Goal: Information Seeking & Learning: Check status

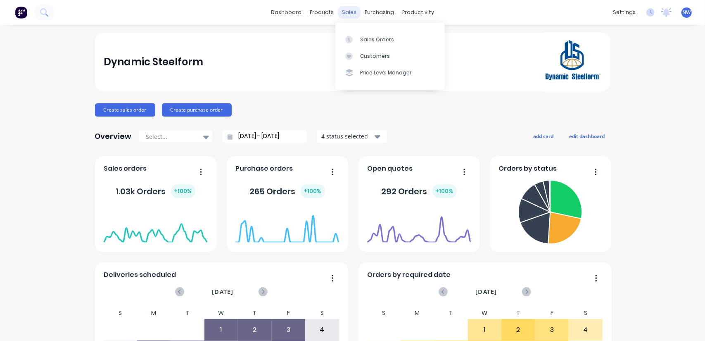
click at [342, 14] on div "sales" at bounding box center [349, 12] width 23 height 12
click at [346, 14] on div "sales" at bounding box center [349, 12] width 23 height 12
click at [347, 12] on div "sales" at bounding box center [349, 12] width 23 height 12
click at [378, 39] on div "Sales Orders" at bounding box center [377, 39] width 34 height 7
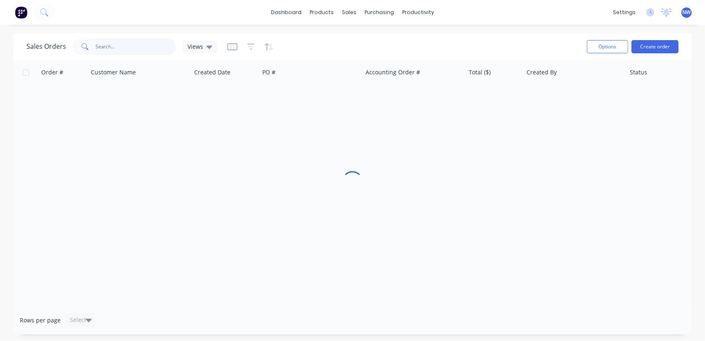
click at [108, 48] on input "text" at bounding box center [136, 46] width 81 height 17
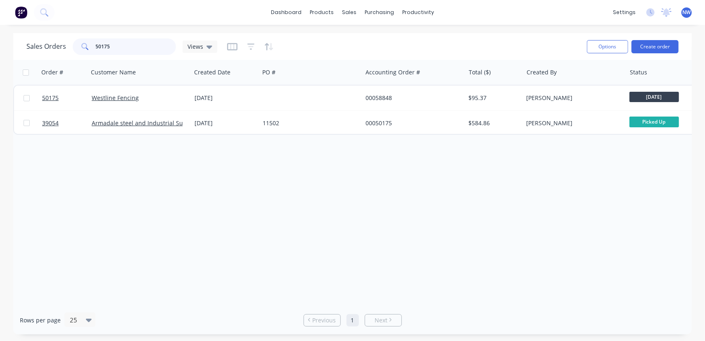
click at [120, 44] on input "50175" at bounding box center [136, 46] width 81 height 17
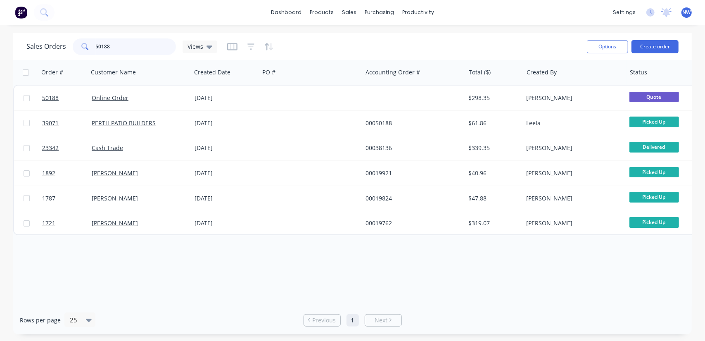
drag, startPoint x: 125, startPoint y: 47, endPoint x: 48, endPoint y: 47, distance: 77.3
click at [48, 47] on div "Sales Orders 50188 Views" at bounding box center [121, 46] width 191 height 17
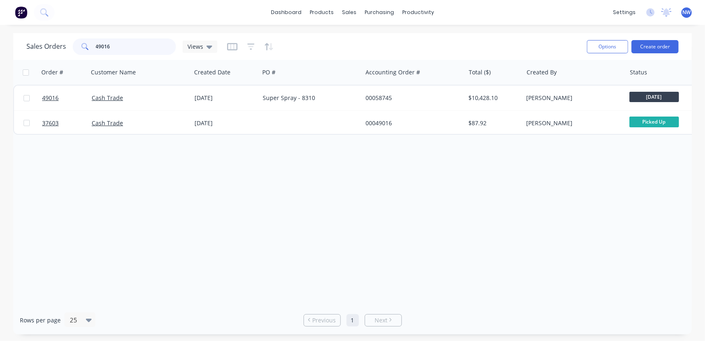
drag, startPoint x: 135, startPoint y: 44, endPoint x: 3, endPoint y: 51, distance: 132.0
click at [1, 52] on div "Sales Orders 49016 Views Options Create order Order # Customer Name Created Dat…" at bounding box center [352, 183] width 705 height 301
drag, startPoint x: 114, startPoint y: 44, endPoint x: 107, endPoint y: 49, distance: 8.6
click at [112, 45] on input "10428" at bounding box center [136, 46] width 81 height 17
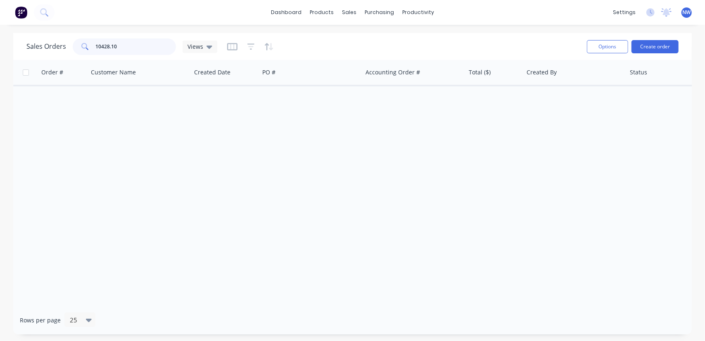
drag, startPoint x: 126, startPoint y: 46, endPoint x: 93, endPoint y: 45, distance: 32.7
click at [96, 46] on input "10428.10" at bounding box center [136, 46] width 81 height 17
type input "10，428"
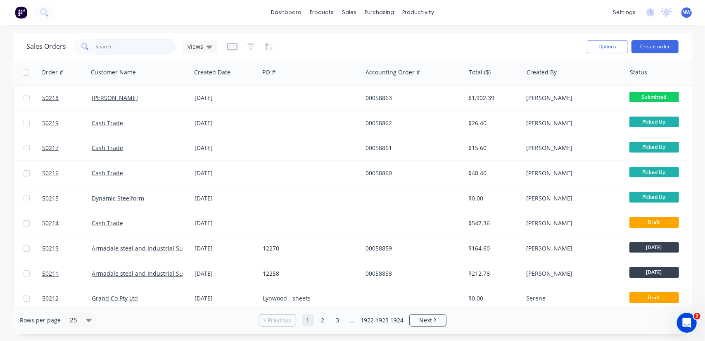
click at [117, 45] on input "text" at bounding box center [136, 46] width 81 height 17
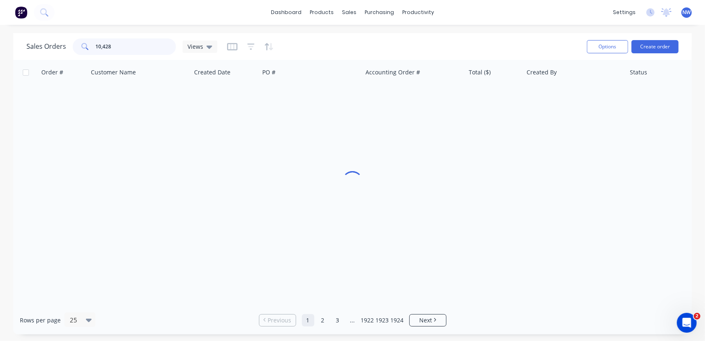
type input "10,428"
drag, startPoint x: 119, startPoint y: 44, endPoint x: 77, endPoint y: 50, distance: 41.7
click at [77, 50] on div "10,428" at bounding box center [124, 46] width 103 height 17
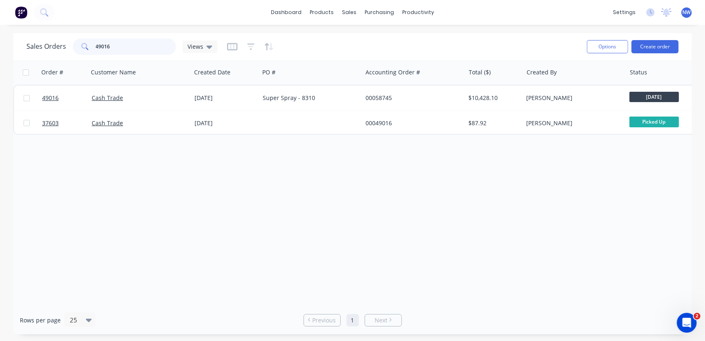
drag, startPoint x: 120, startPoint y: 46, endPoint x: 45, endPoint y: 48, distance: 74.4
click at [45, 48] on div "Sales Orders 49016 Views" at bounding box center [121, 46] width 191 height 17
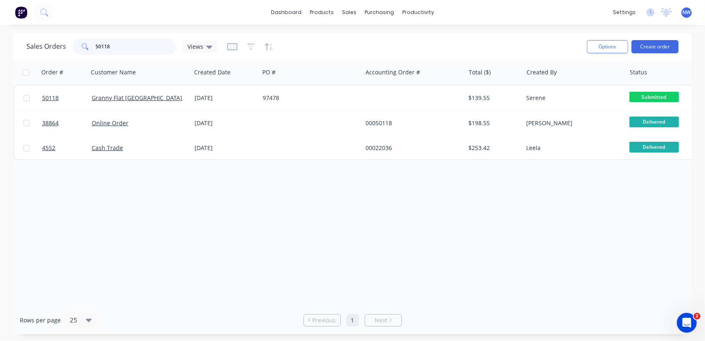
click at [118, 41] on input "50118" at bounding box center [136, 46] width 81 height 17
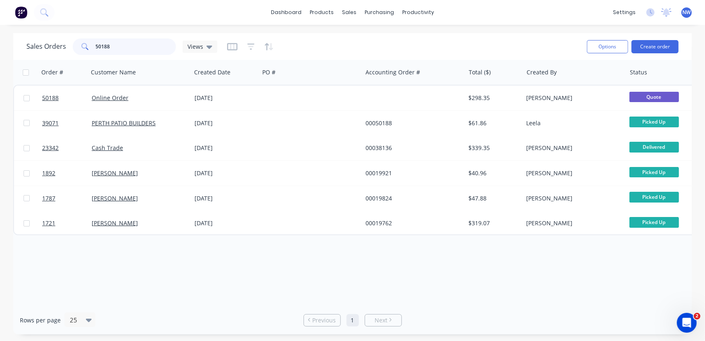
click at [120, 43] on input "50188" at bounding box center [136, 46] width 81 height 17
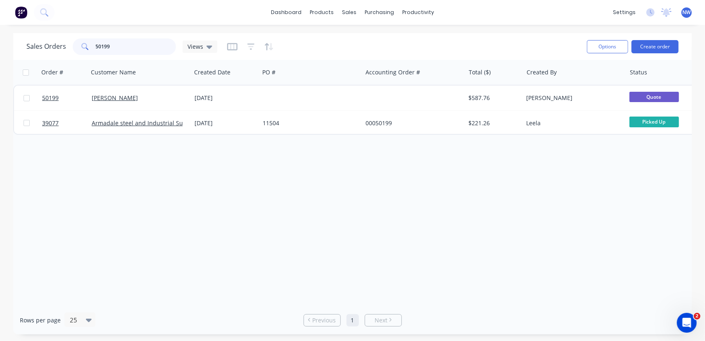
drag, startPoint x: 124, startPoint y: 41, endPoint x: 66, endPoint y: 43, distance: 57.9
click at [64, 45] on div "Sales Orders 50199 Views" at bounding box center [121, 46] width 191 height 17
type input "49819"
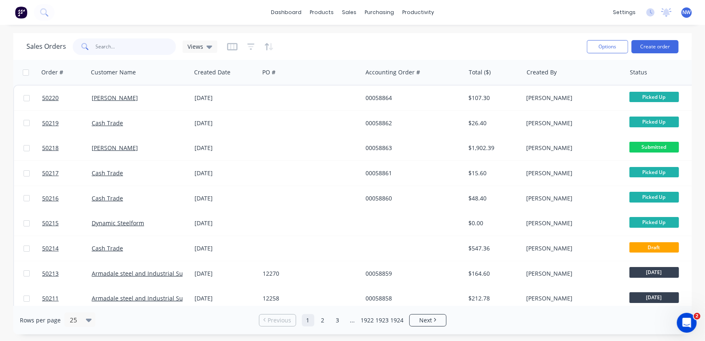
click at [103, 44] on input "text" at bounding box center [136, 46] width 81 height 17
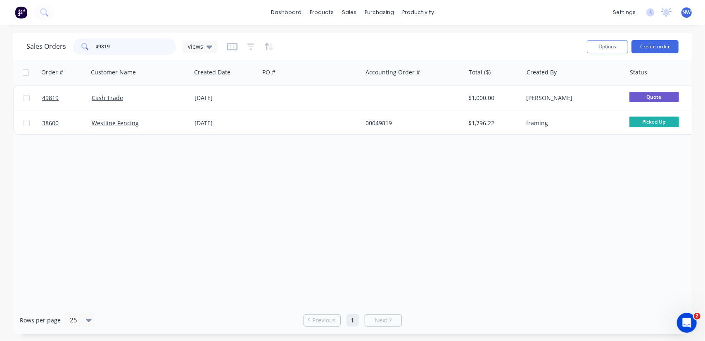
drag, startPoint x: 114, startPoint y: 46, endPoint x: 45, endPoint y: 55, distance: 69.2
click at [46, 56] on div "Sales Orders 49819 Views" at bounding box center [303, 46] width 554 height 20
drag, startPoint x: 115, startPoint y: 49, endPoint x: 40, endPoint y: 56, distance: 75.1
click at [40, 56] on div "Sales Orders 50196 Views" at bounding box center [303, 46] width 554 height 20
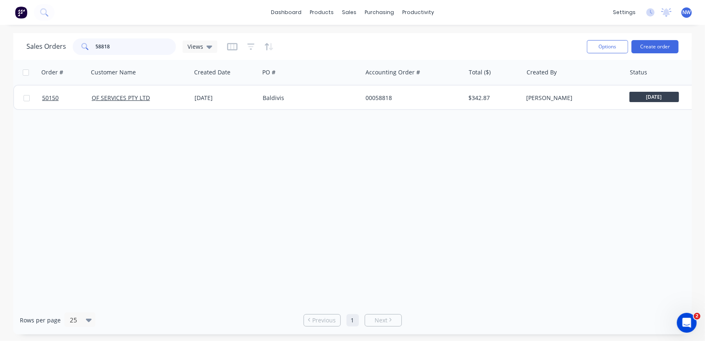
drag, startPoint x: 122, startPoint y: 45, endPoint x: 5, endPoint y: 33, distance: 118.0
click at [11, 45] on div "Sales Orders 58818 Views Options Create order Order # Customer Name Created Dat…" at bounding box center [352, 183] width 705 height 301
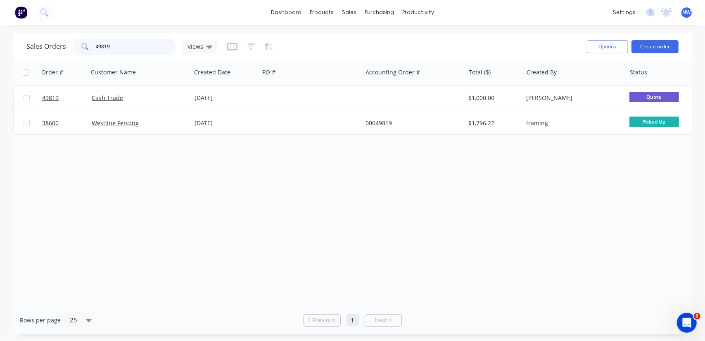
drag, startPoint x: 121, startPoint y: 45, endPoint x: 58, endPoint y: 43, distance: 63.2
click at [58, 43] on div "Sales Orders 49819 Views" at bounding box center [121, 46] width 191 height 17
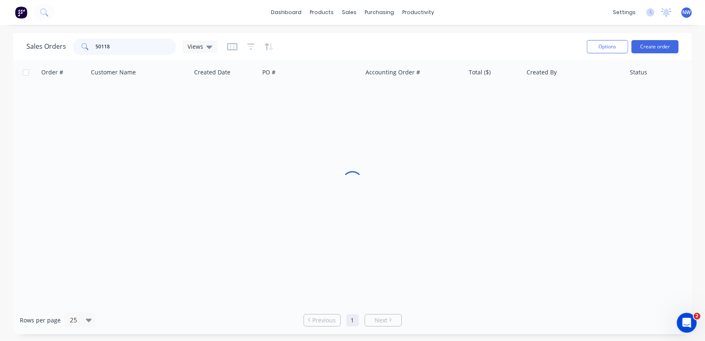
click at [120, 48] on input "50118" at bounding box center [136, 46] width 81 height 17
type input "50188"
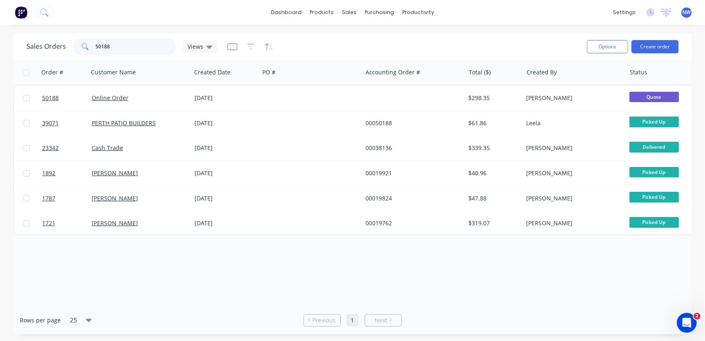
drag, startPoint x: 124, startPoint y: 48, endPoint x: 50, endPoint y: 43, distance: 74.6
click at [50, 43] on div "Sales Orders 50188 Views" at bounding box center [121, 46] width 191 height 17
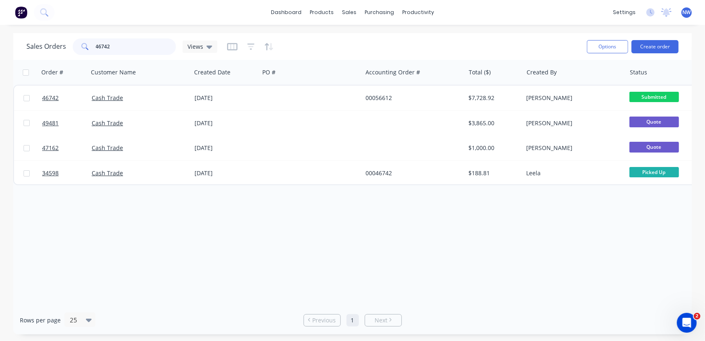
drag, startPoint x: 93, startPoint y: 52, endPoint x: 46, endPoint y: 38, distance: 49.8
click at [61, 52] on div "Sales Orders 46742 Views" at bounding box center [121, 46] width 191 height 17
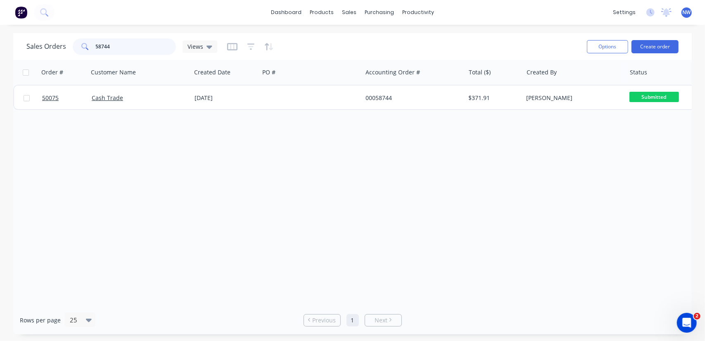
drag, startPoint x: 55, startPoint y: 44, endPoint x: 18, endPoint y: 42, distance: 36.9
click at [21, 44] on div "Sales Orders 58744 Views Options Create order" at bounding box center [352, 46] width 679 height 27
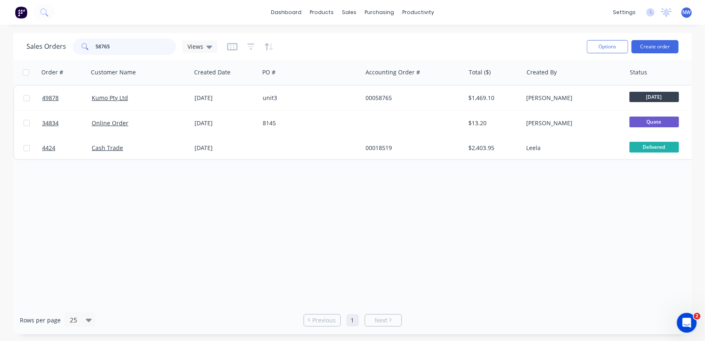
drag, startPoint x: 115, startPoint y: 43, endPoint x: 56, endPoint y: 40, distance: 59.2
click at [56, 40] on div "Sales Orders 58765 Views" at bounding box center [121, 46] width 191 height 17
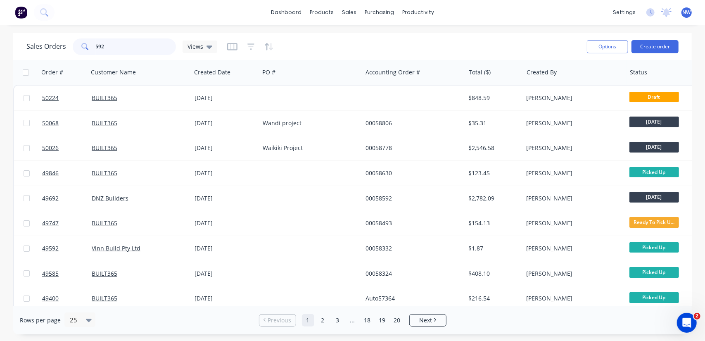
drag, startPoint x: 103, startPoint y: 49, endPoint x: 49, endPoint y: 45, distance: 54.2
click at [50, 48] on div "Sales Orders 592 Views" at bounding box center [121, 46] width 191 height 17
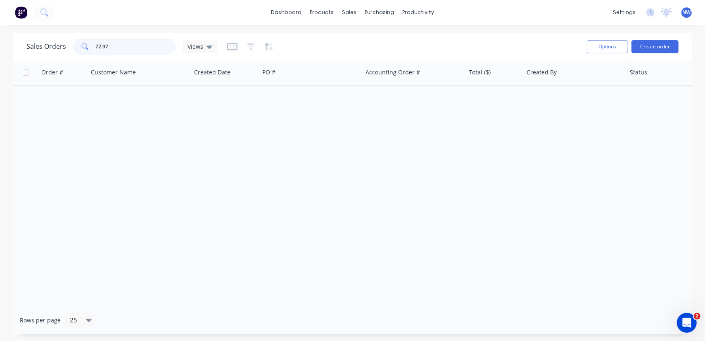
drag, startPoint x: 119, startPoint y: 46, endPoint x: 57, endPoint y: 45, distance: 61.6
click at [57, 47] on div "Sales Orders 72.97 Views" at bounding box center [121, 46] width 191 height 17
type input "58822"
drag, startPoint x: 126, startPoint y: 47, endPoint x: 40, endPoint y: 48, distance: 86.4
click at [39, 48] on div "Sales Orders 58822 Views" at bounding box center [121, 46] width 191 height 17
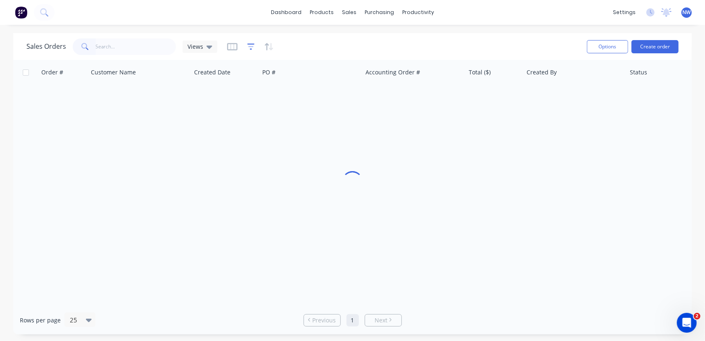
click at [250, 45] on icon "button" at bounding box center [251, 47] width 7 height 8
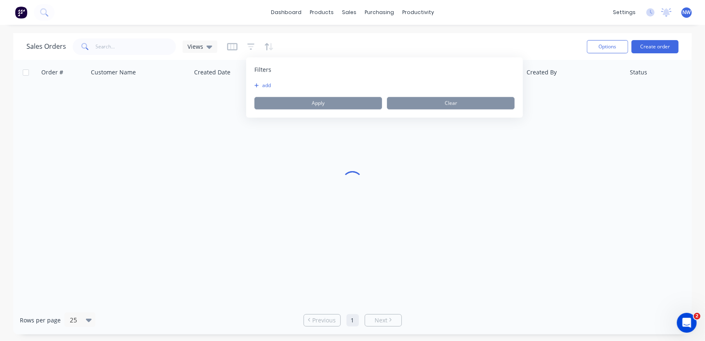
click at [267, 83] on button "add" at bounding box center [265, 85] width 21 height 7
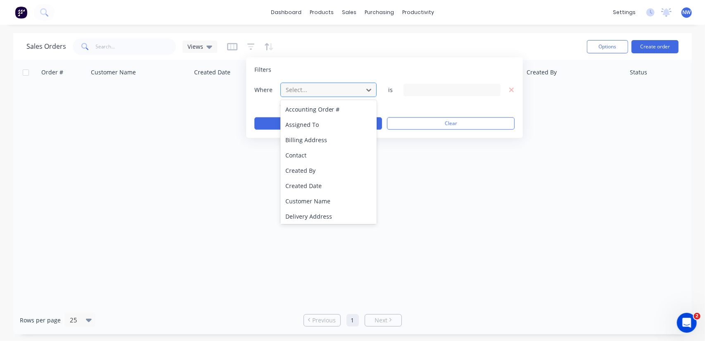
click at [336, 87] on div at bounding box center [322, 90] width 74 height 10
click at [304, 187] on div "Created Date" at bounding box center [329, 185] width 97 height 15
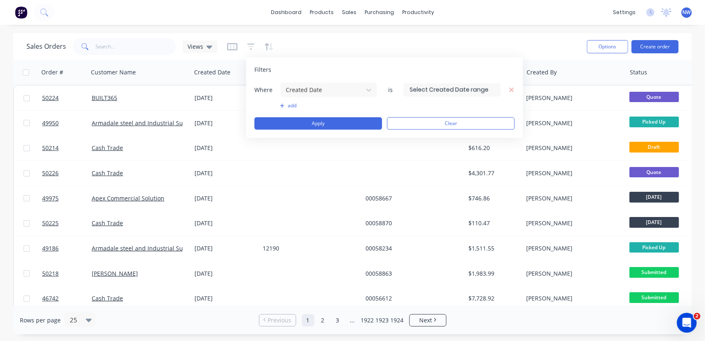
click at [444, 90] on input at bounding box center [452, 89] width 96 height 12
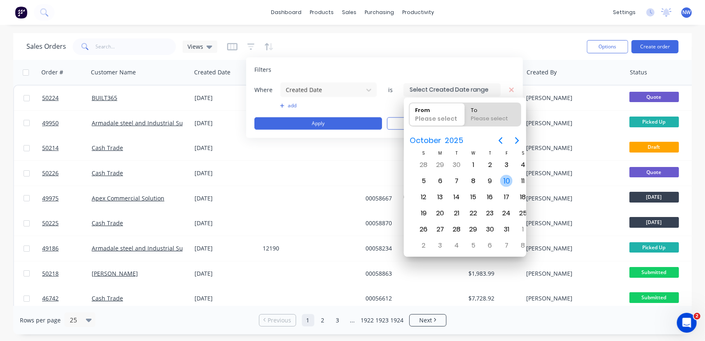
drag, startPoint x: 493, startPoint y: 182, endPoint x: 502, endPoint y: 181, distance: 8.8
click at [502, 181] on div "10" at bounding box center [506, 181] width 12 height 12
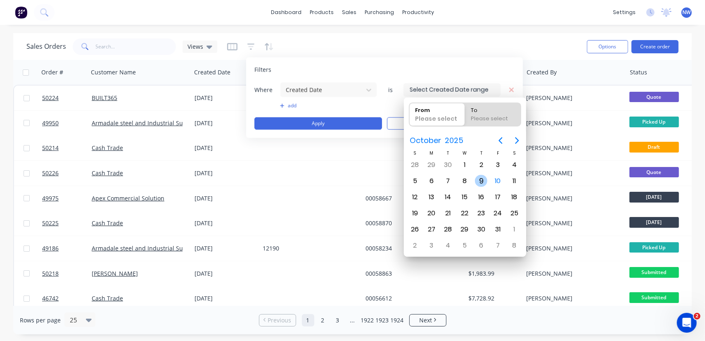
click at [485, 179] on div "9" at bounding box center [481, 181] width 12 height 12
type input "[DATE]"
radio input "false"
radio input "true"
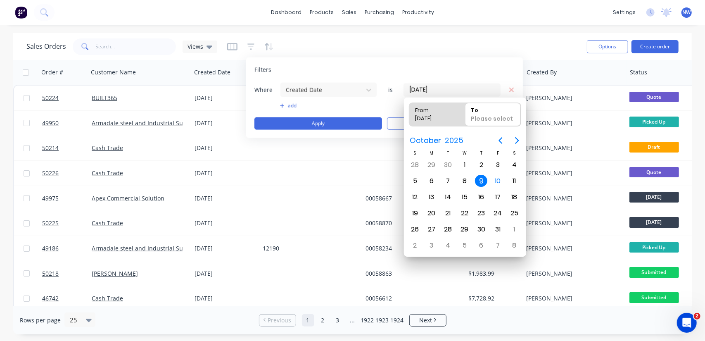
click at [483, 179] on div "9" at bounding box center [481, 181] width 12 height 12
type input "[DATE] - [DATE]"
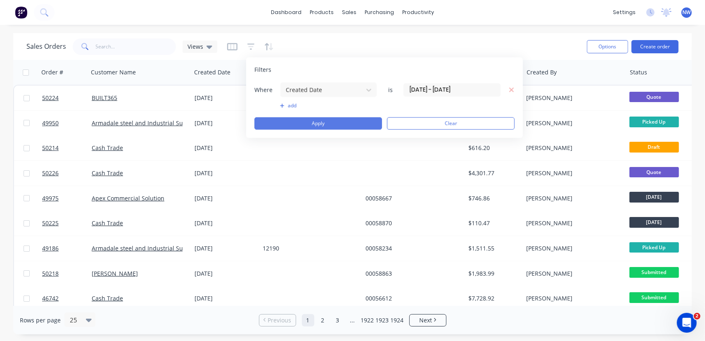
click at [286, 124] on button "Apply" at bounding box center [319, 123] width 128 height 12
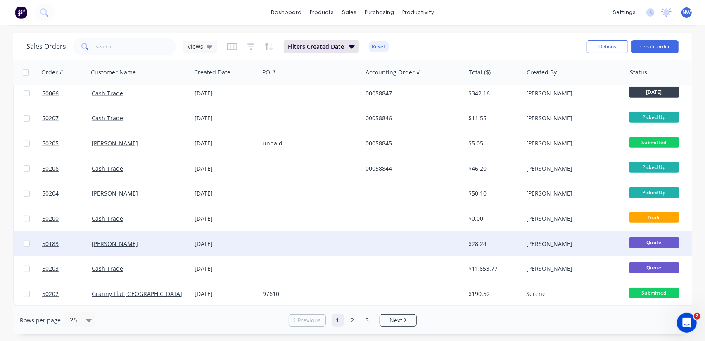
scroll to position [410, 0]
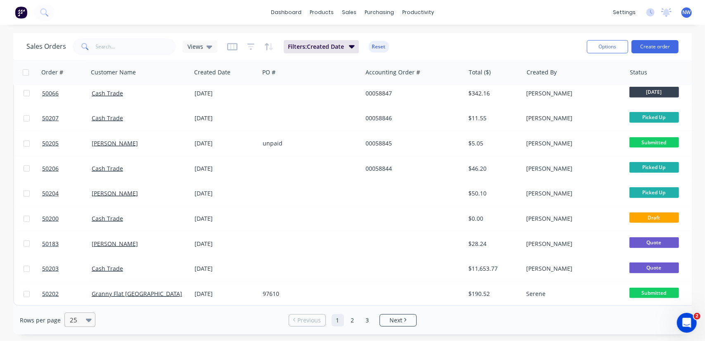
click at [80, 320] on div at bounding box center [76, 320] width 14 height 10
click at [76, 299] on div "100" at bounding box center [78, 299] width 31 height 15
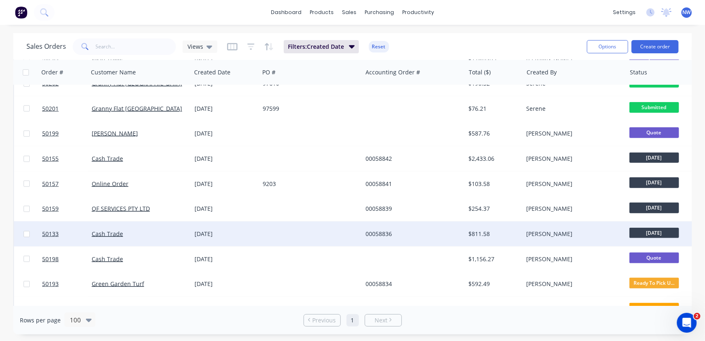
scroll to position [661, 0]
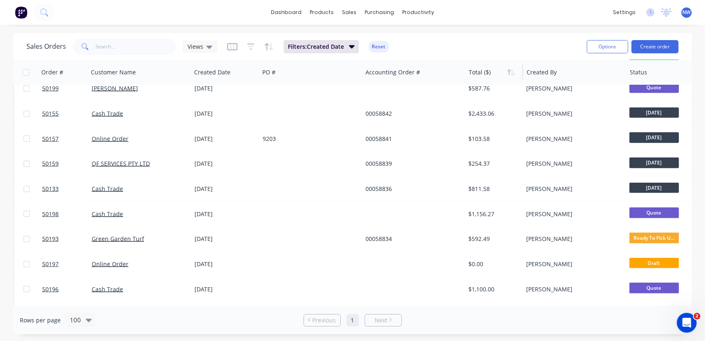
click at [485, 78] on div at bounding box center [493, 72] width 49 height 17
click at [510, 74] on icon "button" at bounding box center [511, 72] width 7 height 7
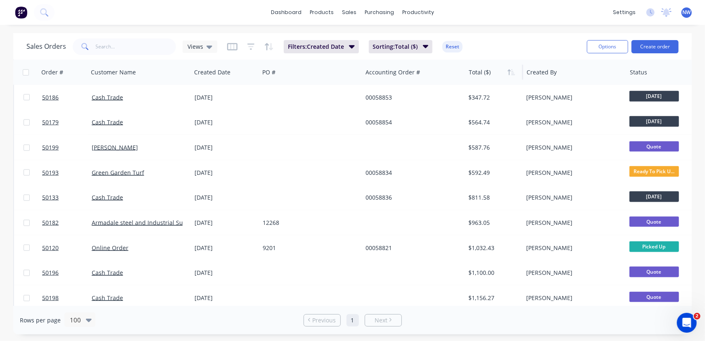
scroll to position [772, 0]
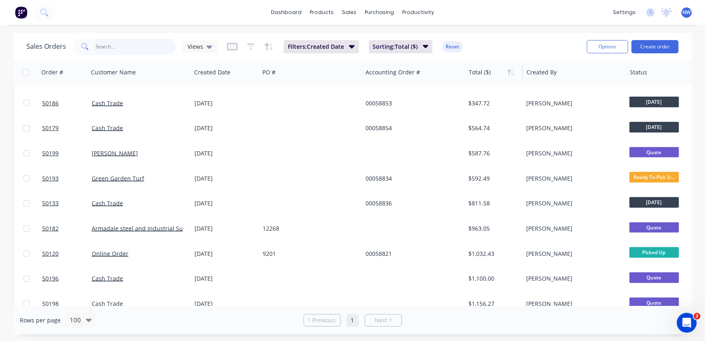
click at [109, 48] on input "text" at bounding box center [136, 46] width 81 height 17
paste input "0415 657 883"
click at [96, 43] on input "0415 657 883" at bounding box center [136, 46] width 81 height 17
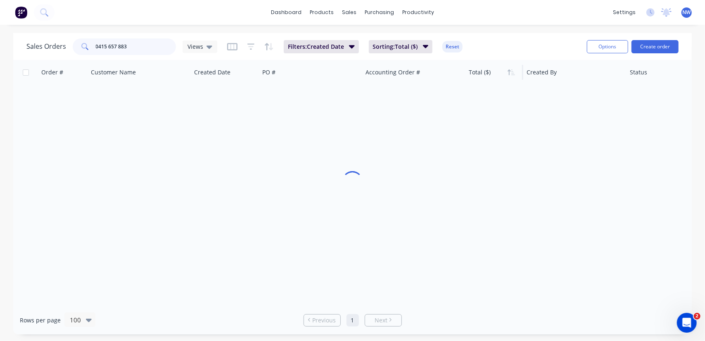
scroll to position [0, 0]
click at [458, 47] on button "Reset" at bounding box center [453, 47] width 20 height 12
click at [107, 46] on input "0415 657 883" at bounding box center [136, 46] width 81 height 17
click at [113, 46] on input "041565 883" at bounding box center [136, 46] width 81 height 17
type input "041565883"
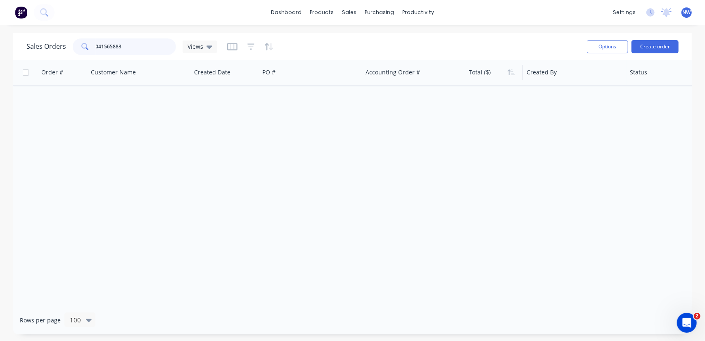
drag, startPoint x: 39, startPoint y: 51, endPoint x: 8, endPoint y: 48, distance: 31.1
click at [9, 49] on div "Sales Orders 041565883 Views Options Create order Order # Customer Name Created…" at bounding box center [352, 183] width 705 height 301
